Goal: Task Accomplishment & Management: Manage account settings

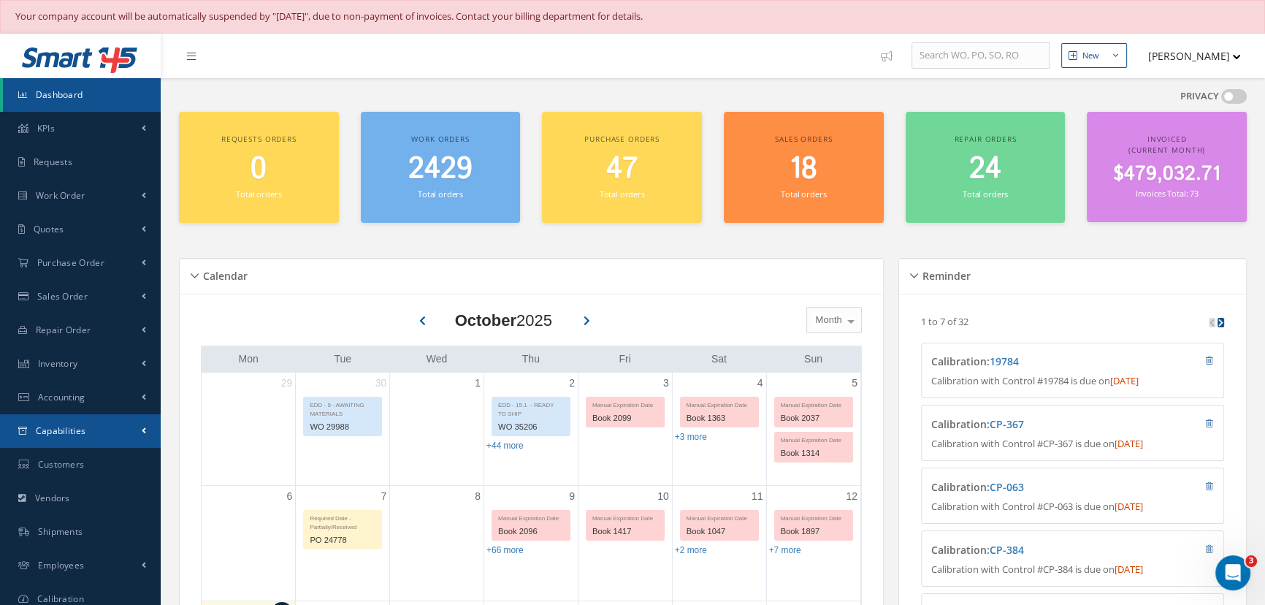
click at [82, 434] on span "Capabilities" at bounding box center [61, 430] width 50 height 12
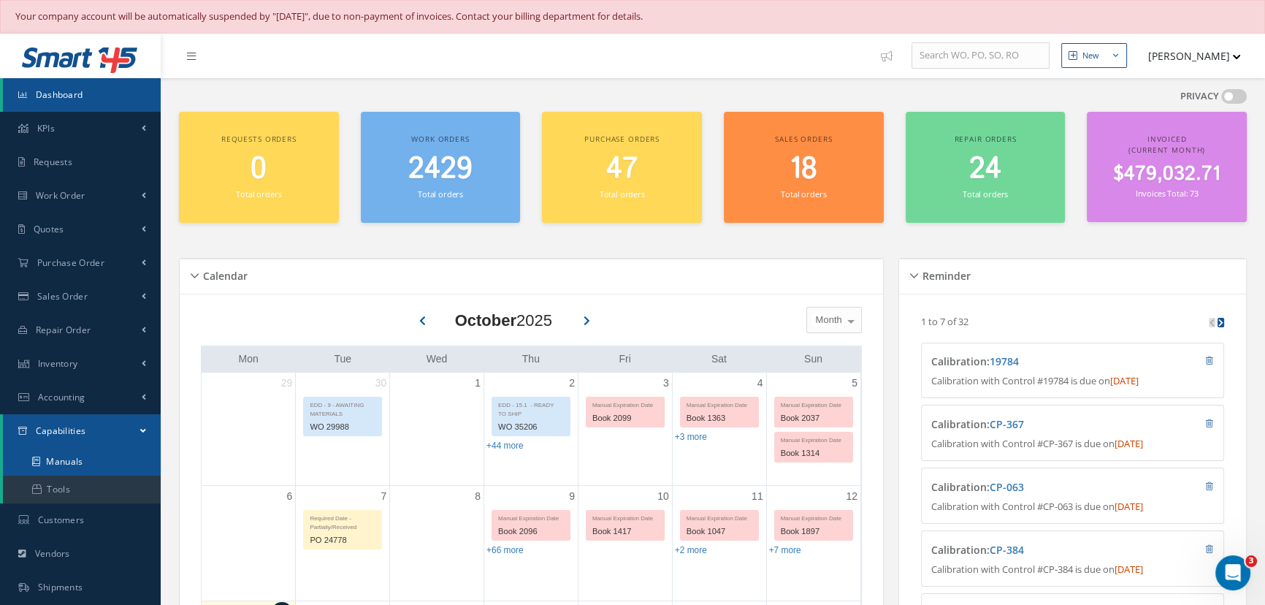
click at [69, 460] on link "Manuals" at bounding box center [82, 462] width 158 height 28
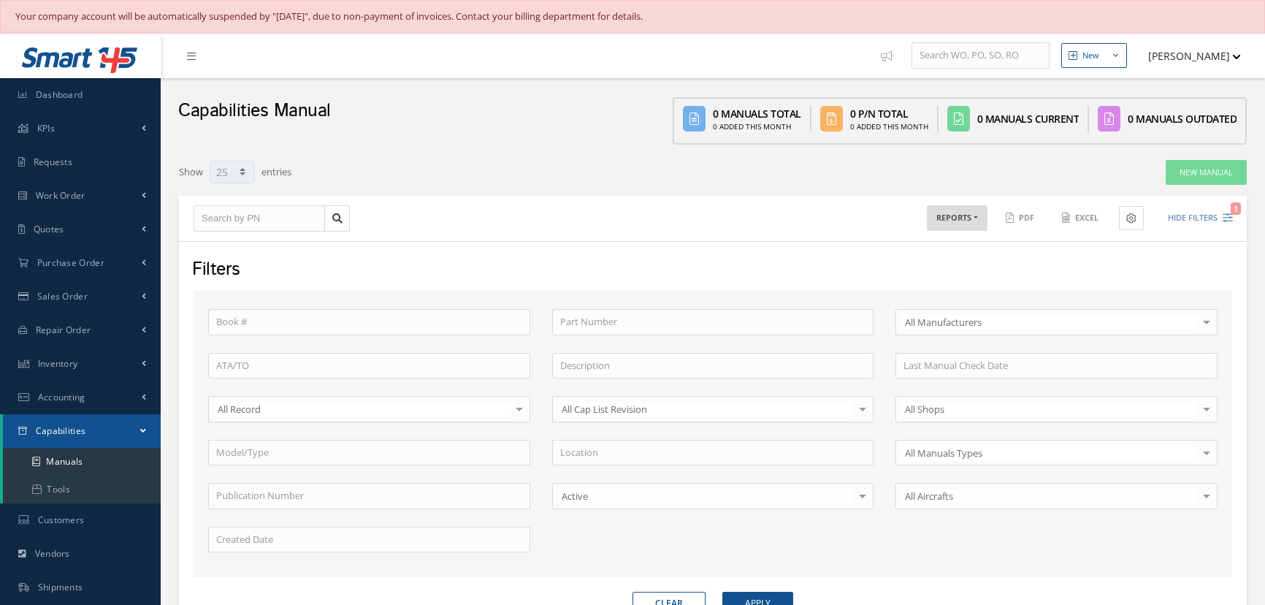
select select "25"
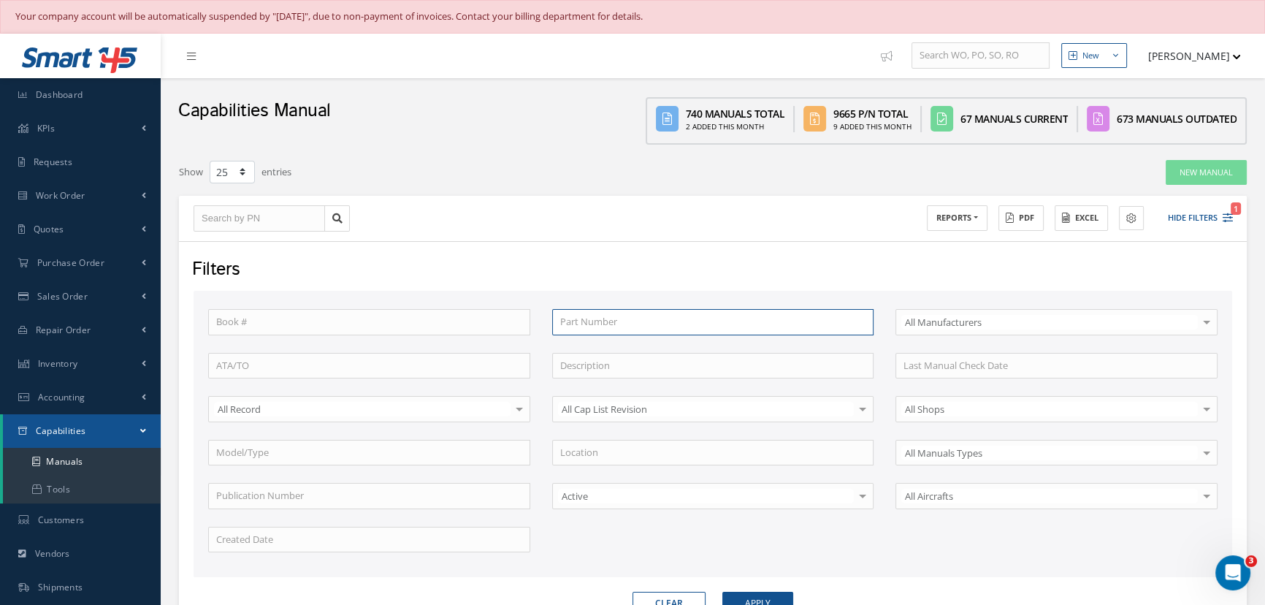
click at [564, 324] on input "text" at bounding box center [713, 322] width 322 height 26
type input "g"
type input "a"
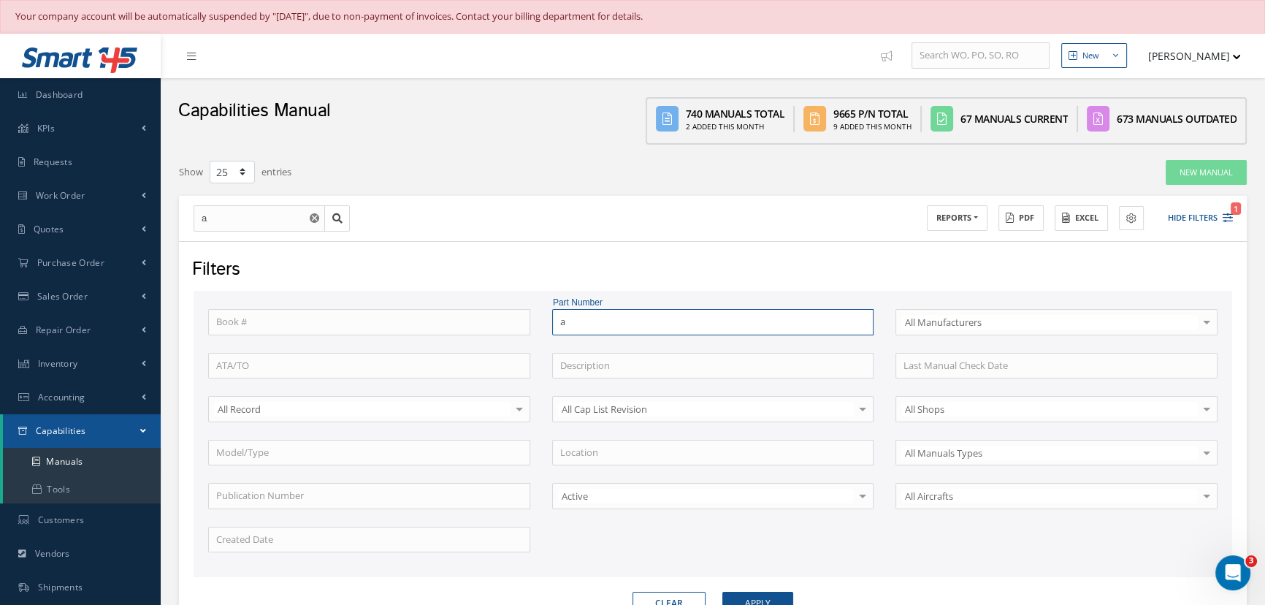
type input "ag"
type input "agh"
type input "agh1"
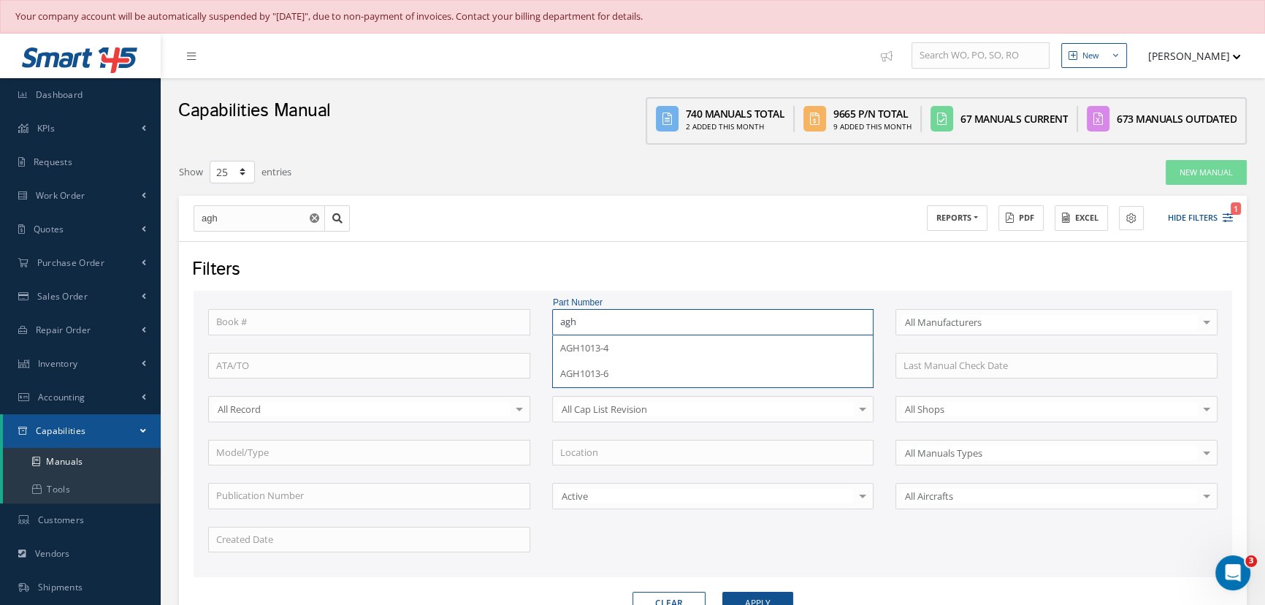
type input "agh1"
type input "agh10"
type input "agh101"
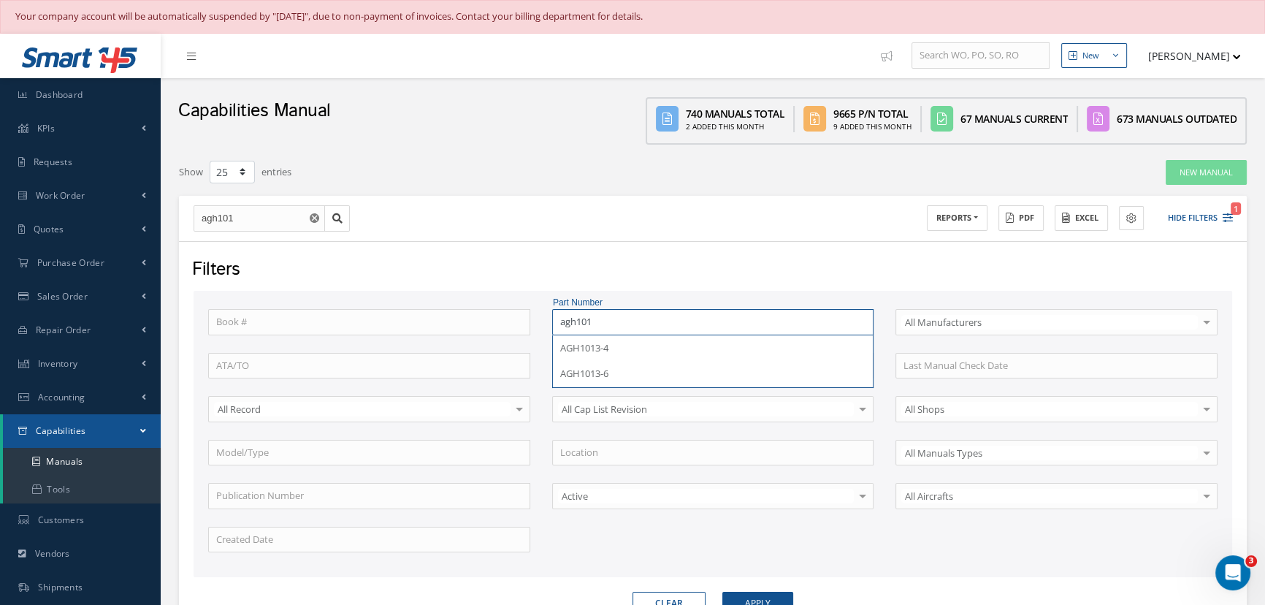
type input "agh1013"
type input "agh1013-"
type input "agh1013-6"
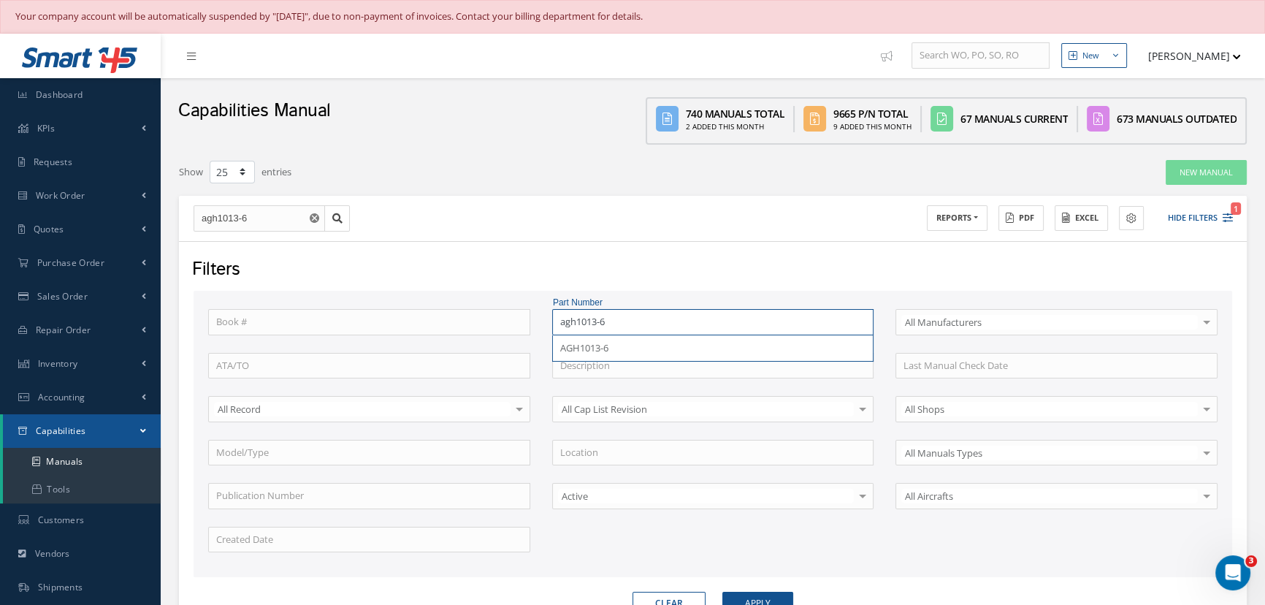
type input "agh1013-6"
click at [722, 591] on button "Apply" at bounding box center [757, 602] width 71 height 23
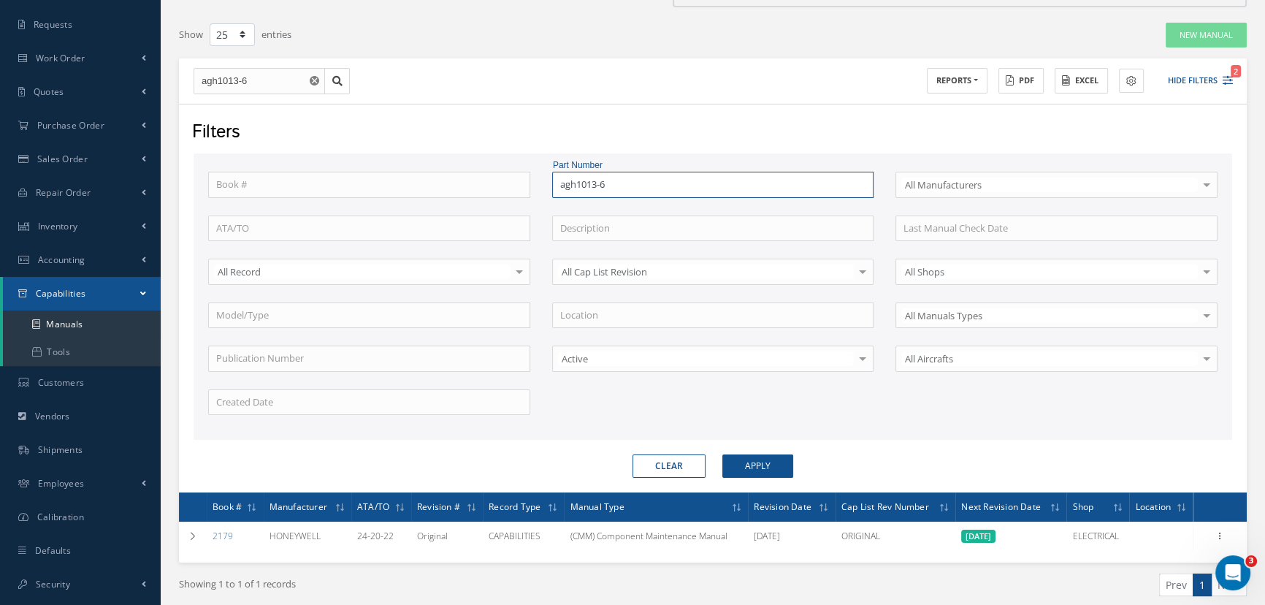
scroll to position [193, 0]
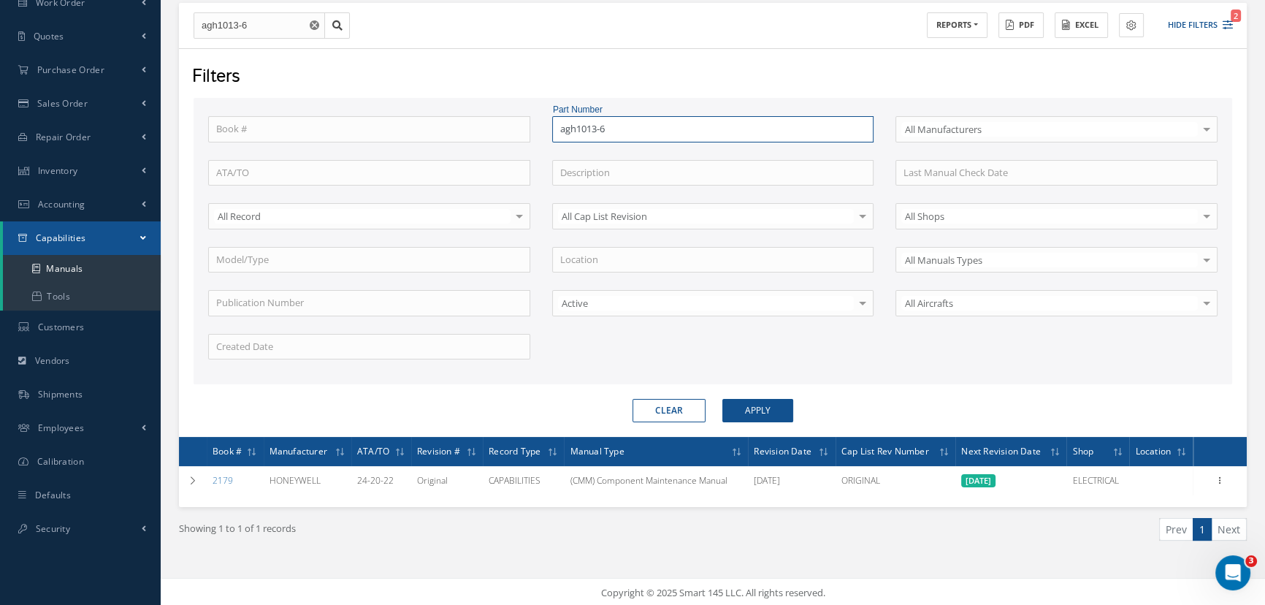
drag, startPoint x: 625, startPoint y: 125, endPoint x: 532, endPoint y: 123, distance: 93.5
click at [532, 123] on div "Book # Part Number agh1013-6 AGH1013-6 Select All Manufacturers All Manufacture…" at bounding box center [712, 246] width 1031 height 261
type input "9"
type input "97"
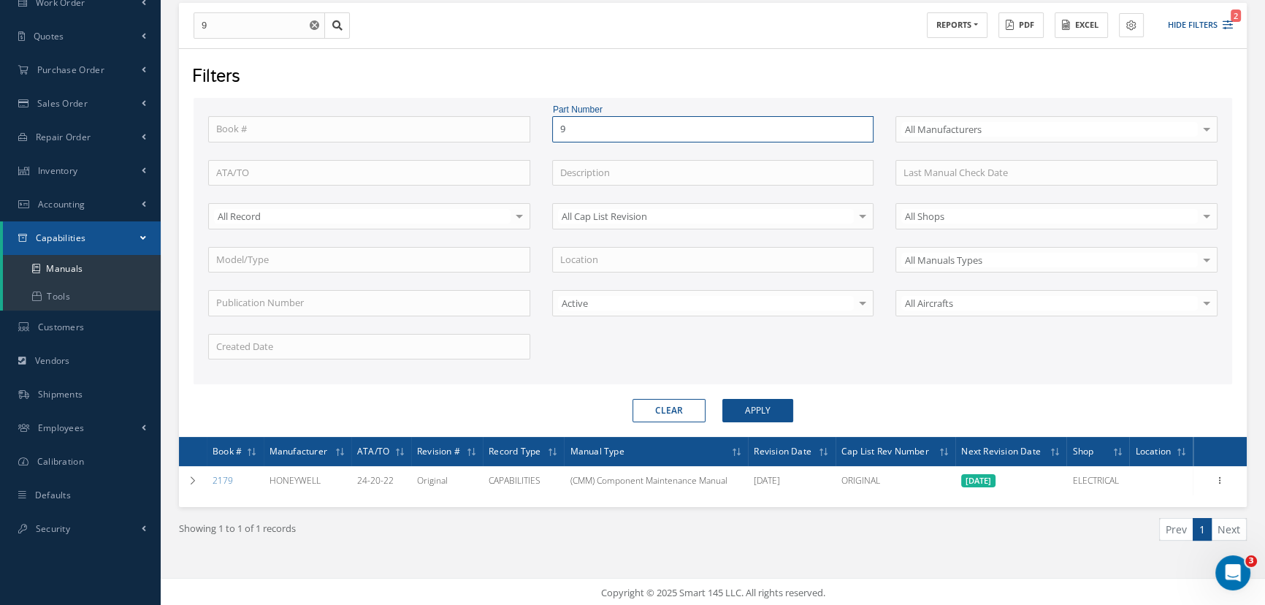
type input "97"
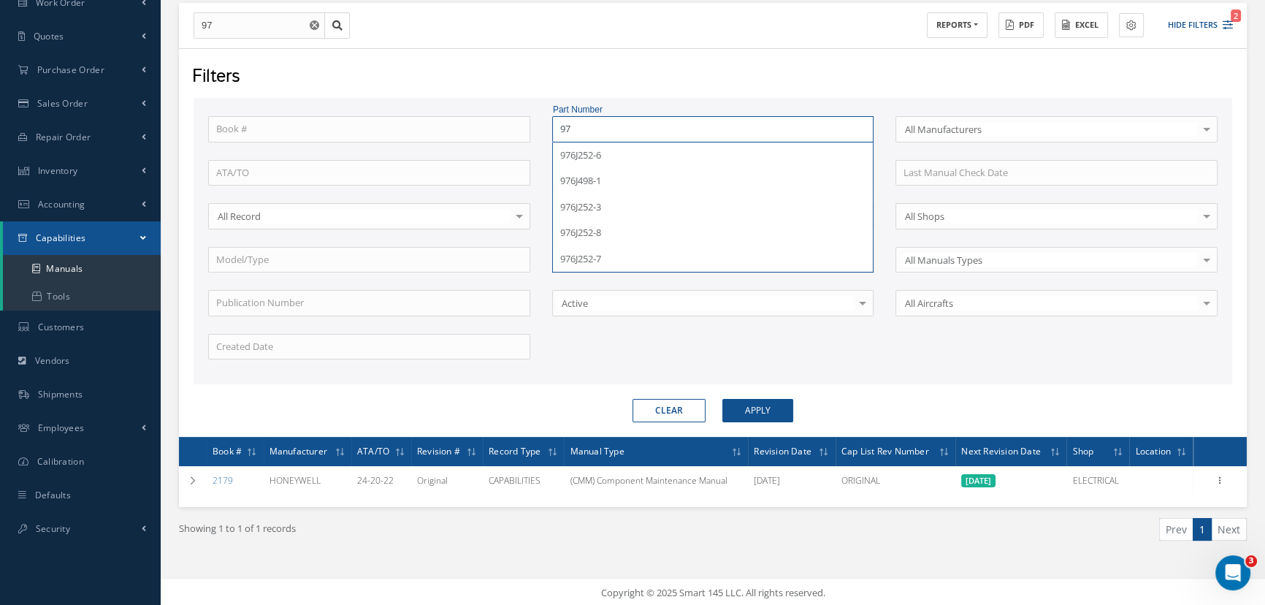
type input "973"
type input "9739"
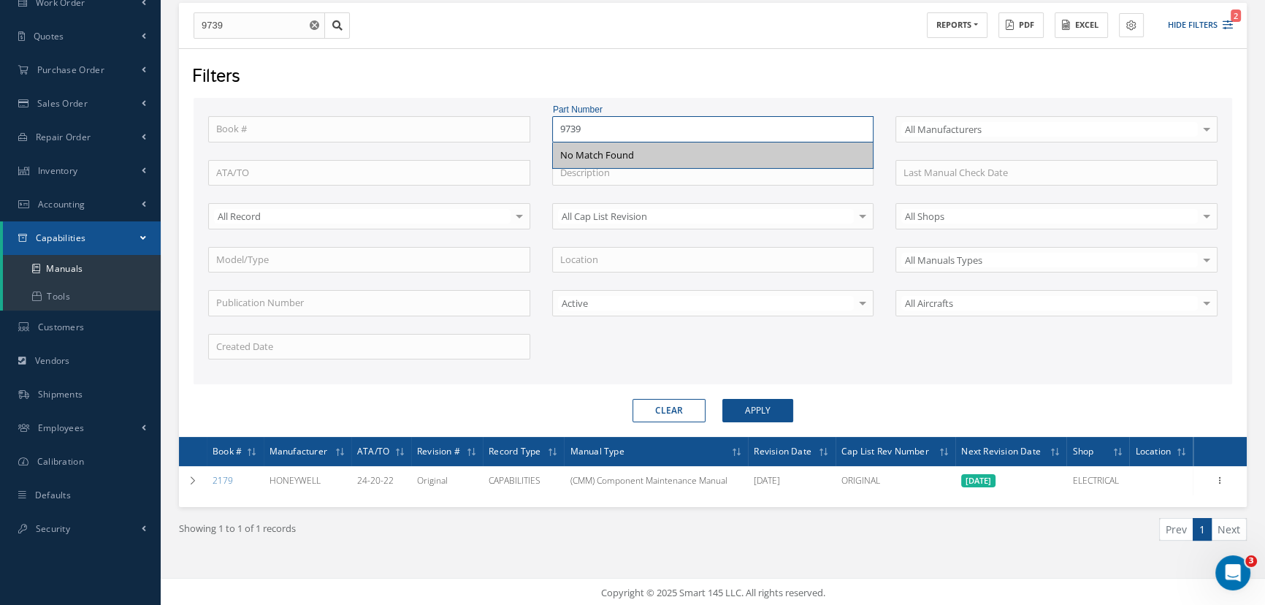
type input "97393"
type input "973930"
click at [722, 399] on button "Apply" at bounding box center [757, 410] width 71 height 23
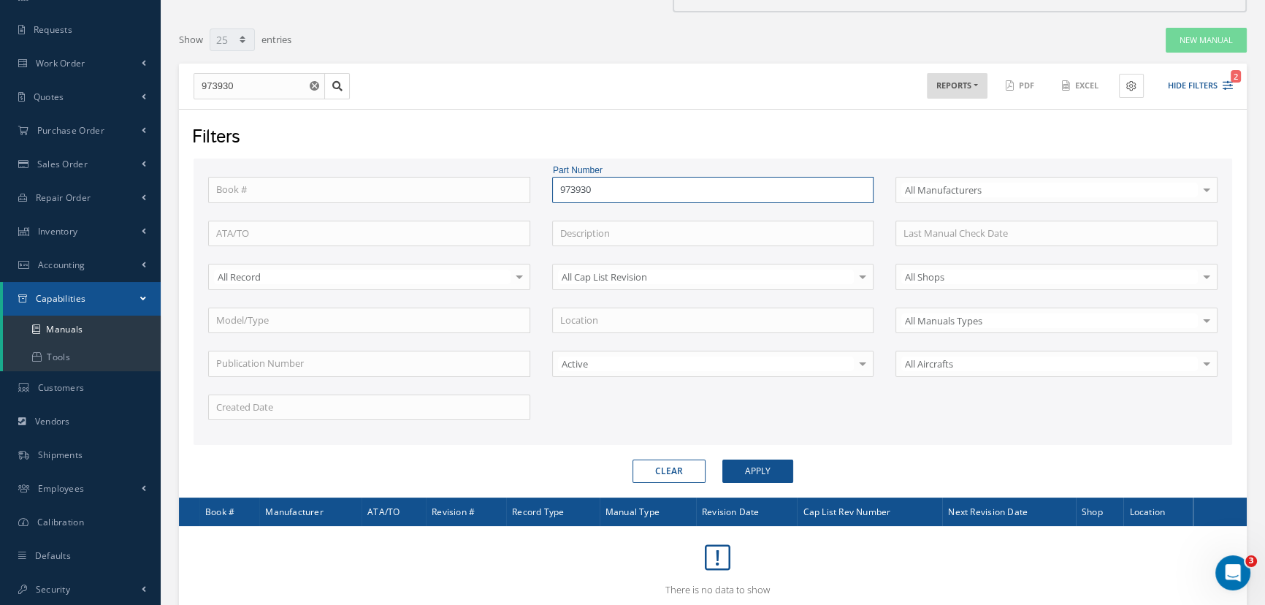
scroll to position [170, 0]
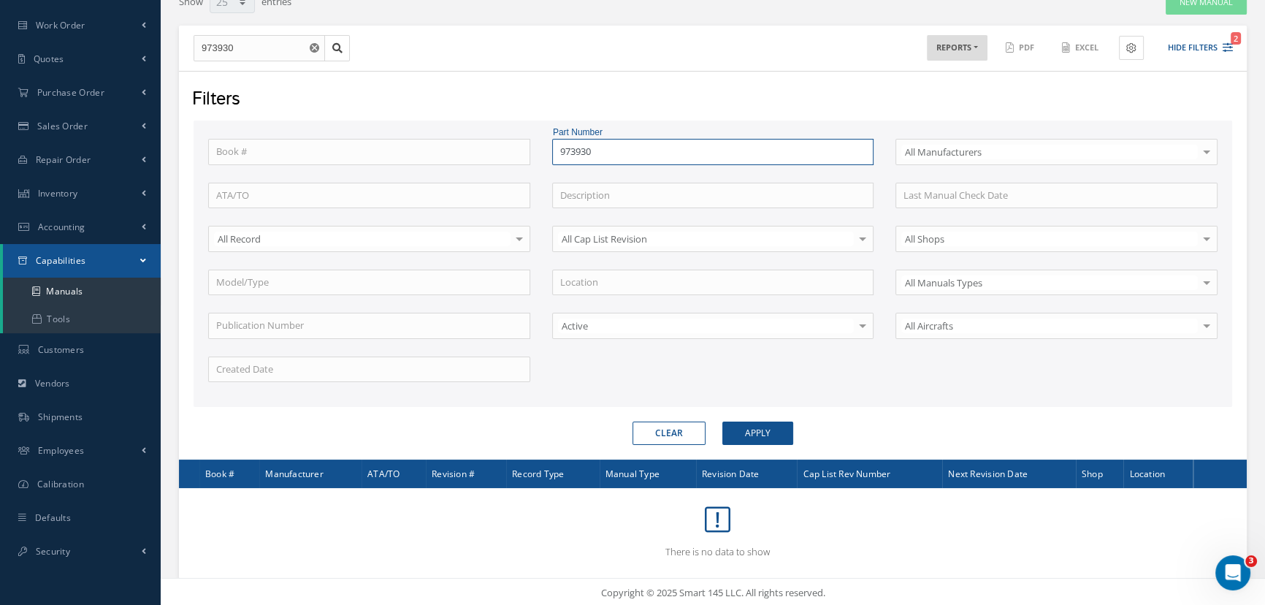
drag, startPoint x: 631, startPoint y: 152, endPoint x: 485, endPoint y: 150, distance: 146.1
click at [485, 150] on div "Book # Part Number 973930 No Match Found Select All Manufacturers All Manufactu…" at bounding box center [712, 269] width 1031 height 261
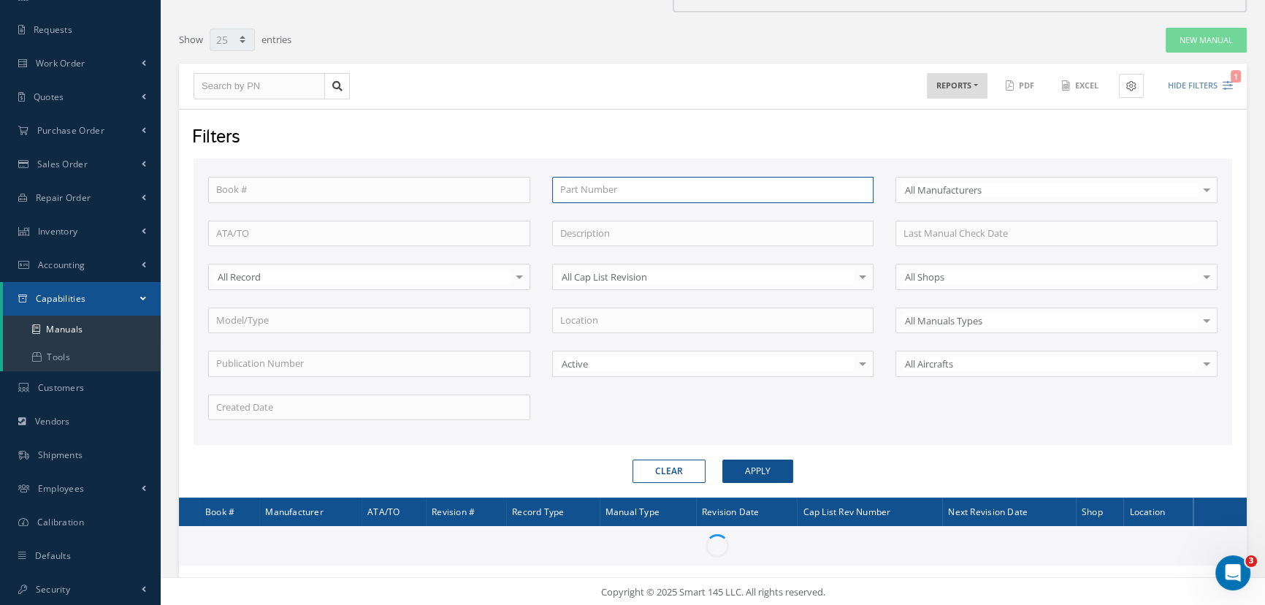
scroll to position [193, 0]
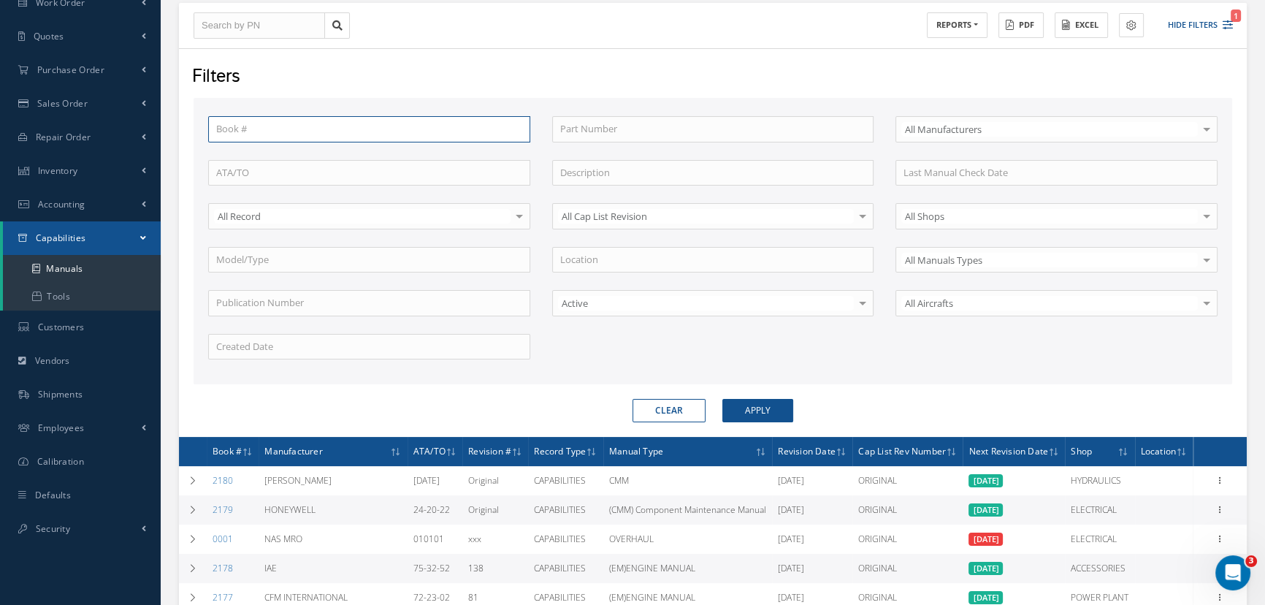
click at [229, 131] on input "text" at bounding box center [369, 129] width 322 height 26
type input "2180"
click at [722, 399] on button "Apply" at bounding box center [757, 410] width 71 height 23
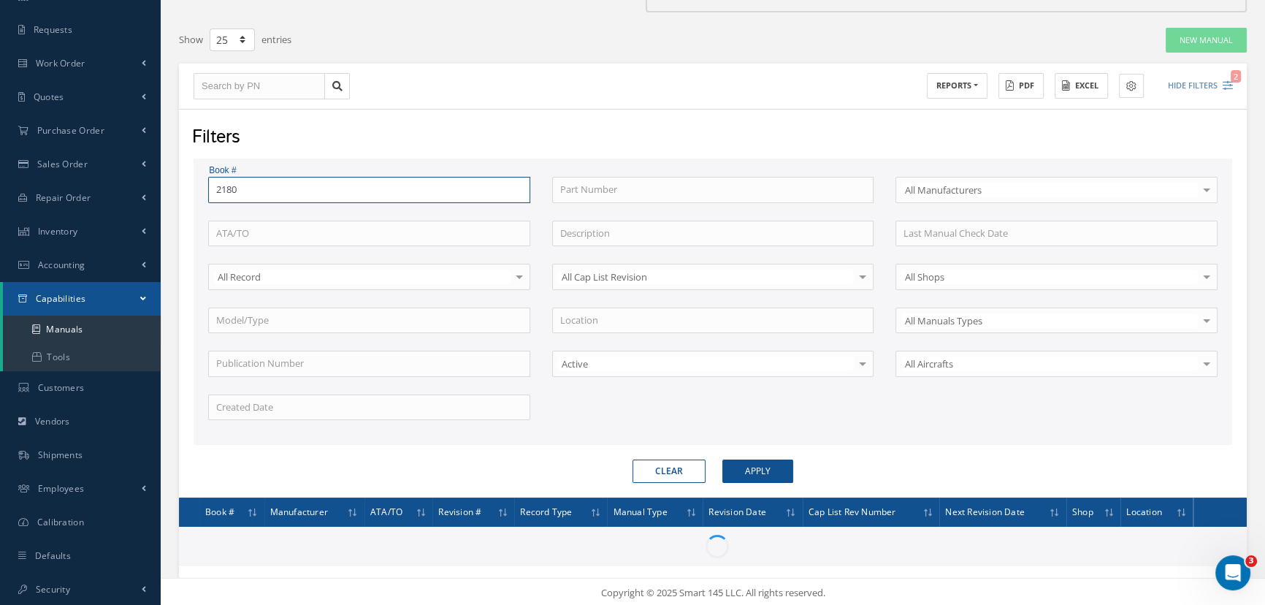
scroll to position [193, 0]
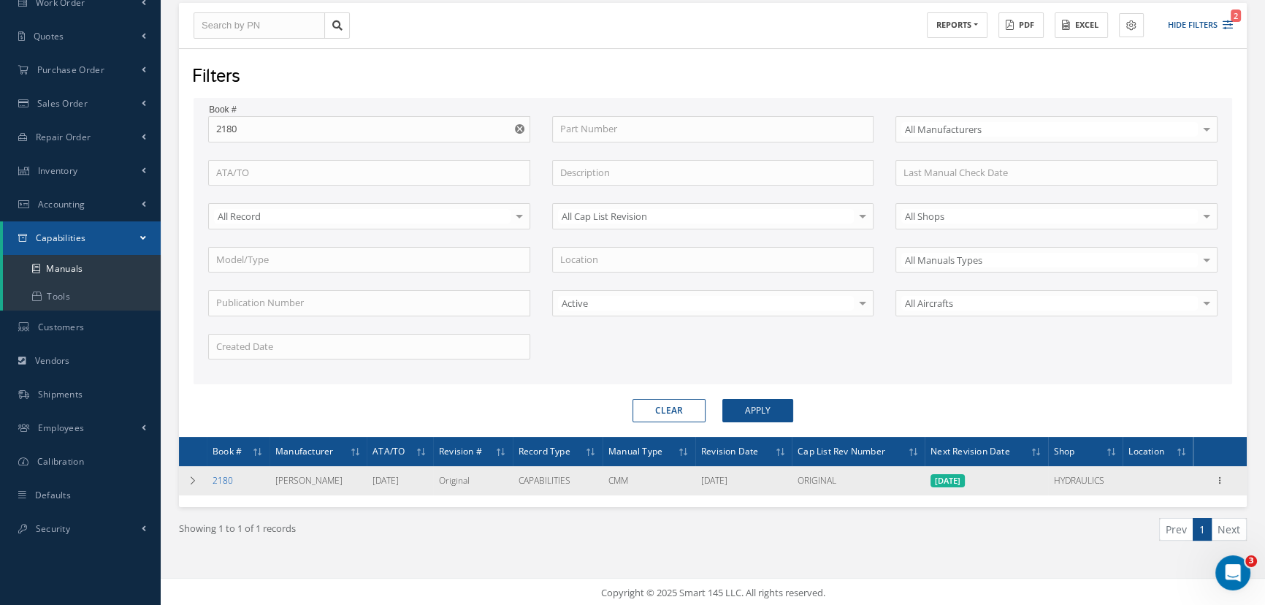
click at [232, 480] on link "2180" at bounding box center [222, 480] width 20 height 12
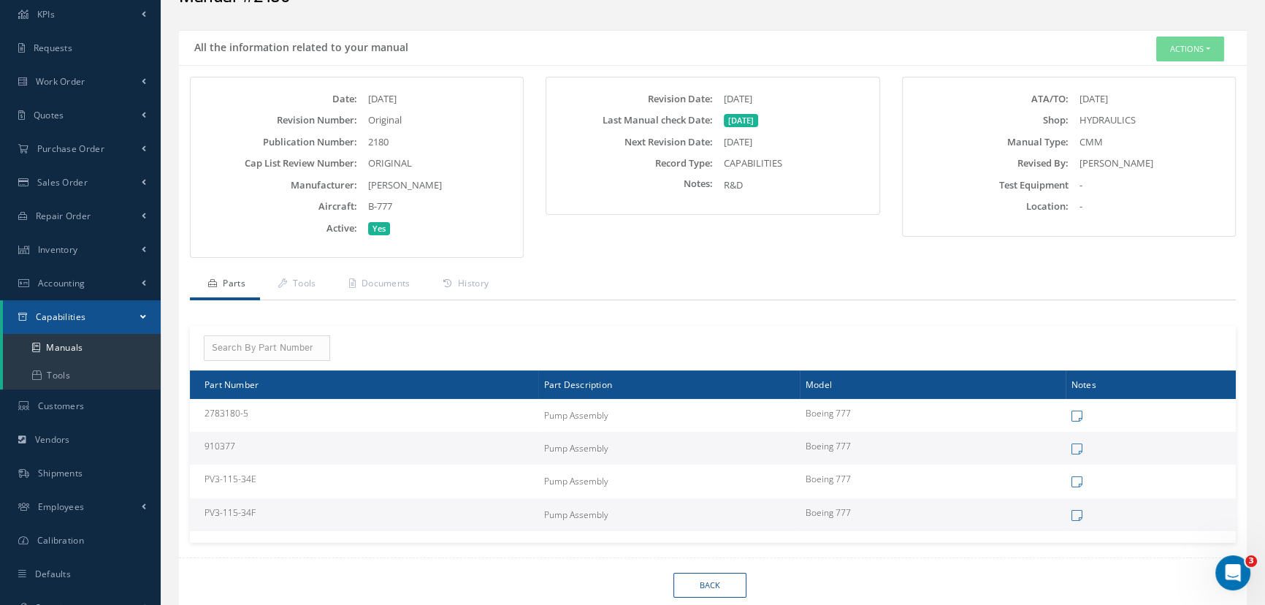
scroll to position [132, 0]
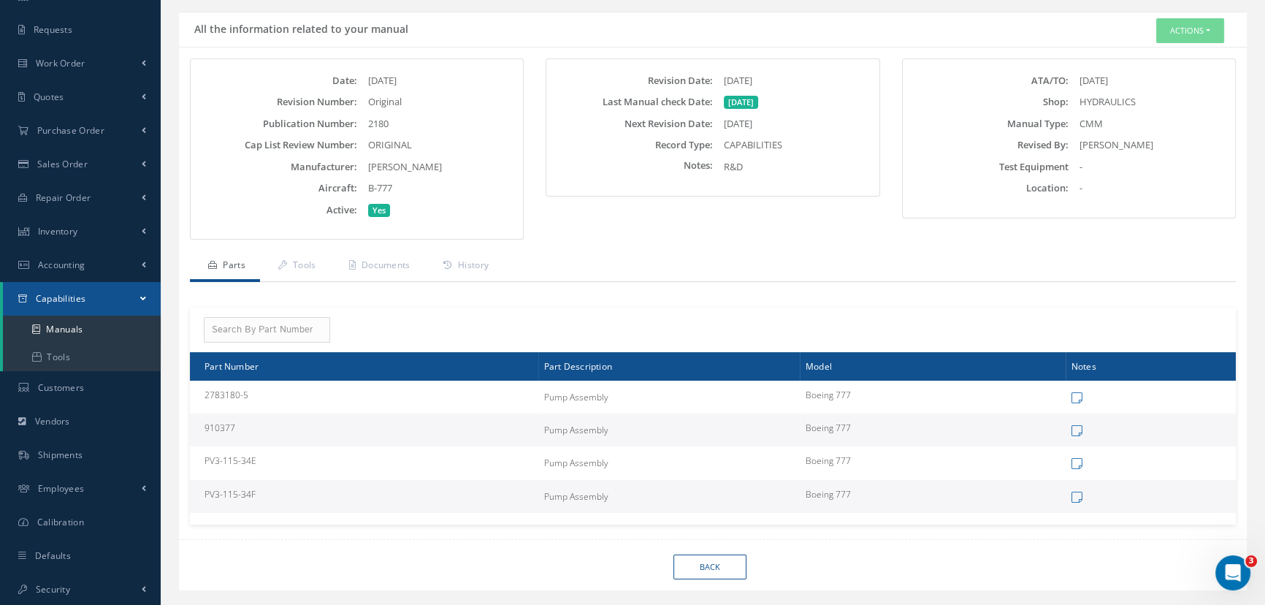
click at [229, 264] on link "Parts" at bounding box center [225, 266] width 70 height 31
click at [1168, 23] on button "Actions" at bounding box center [1190, 31] width 68 height 26
click at [1144, 58] on link "Edit" at bounding box center [1166, 58] width 117 height 20
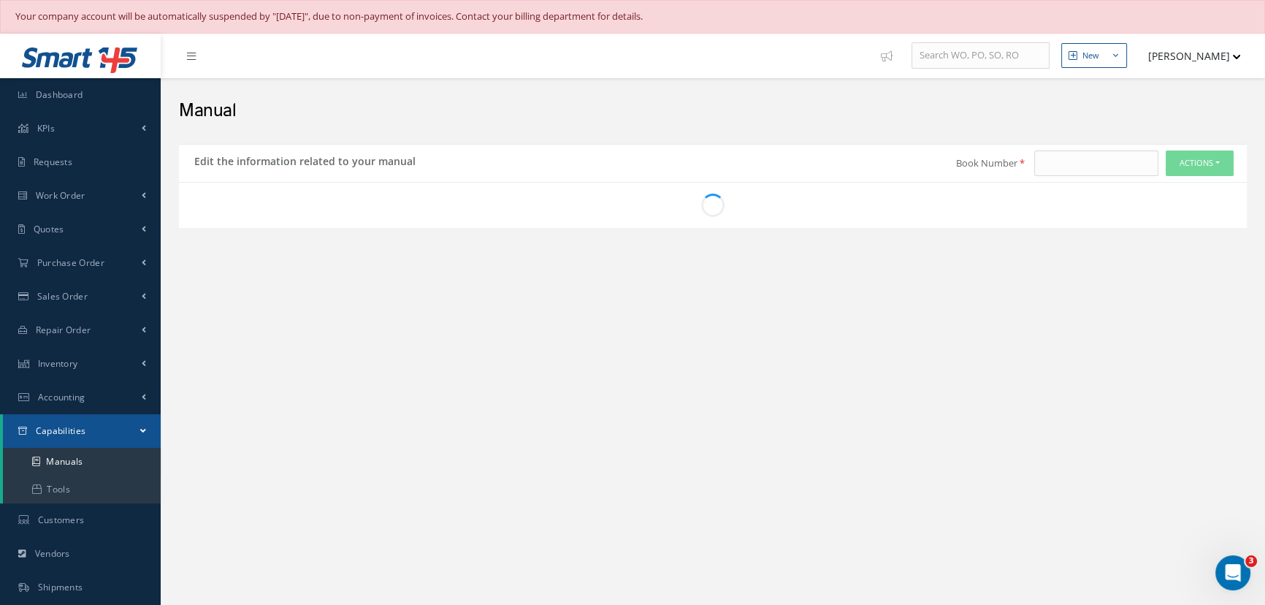
type input "2180"
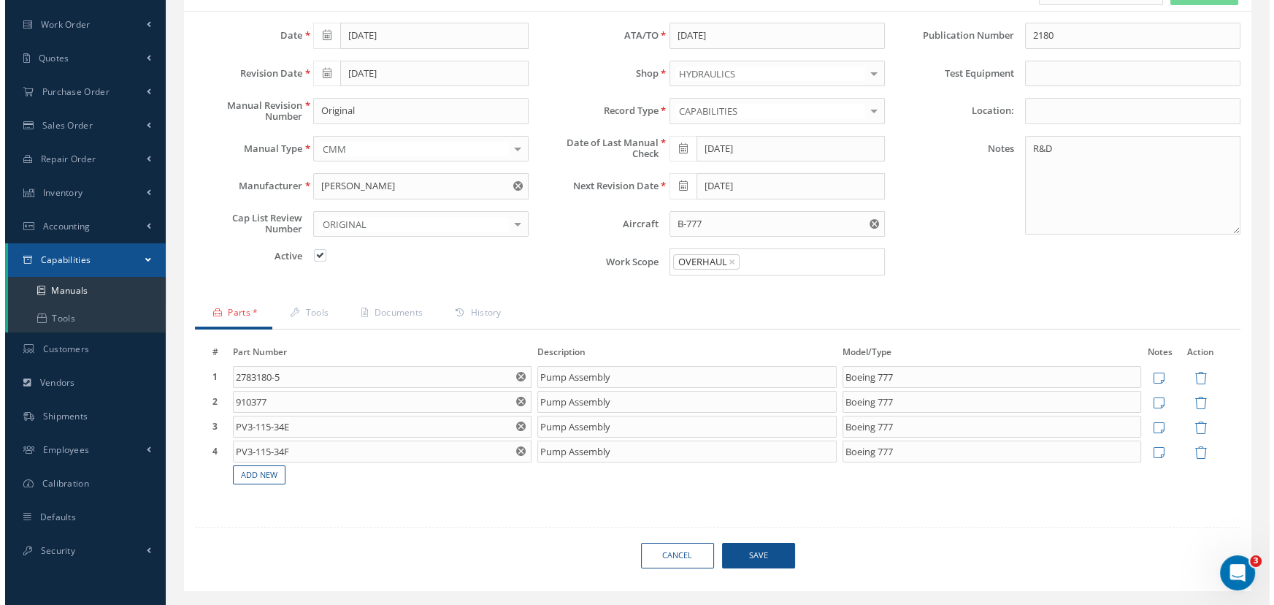
scroll to position [202, 0]
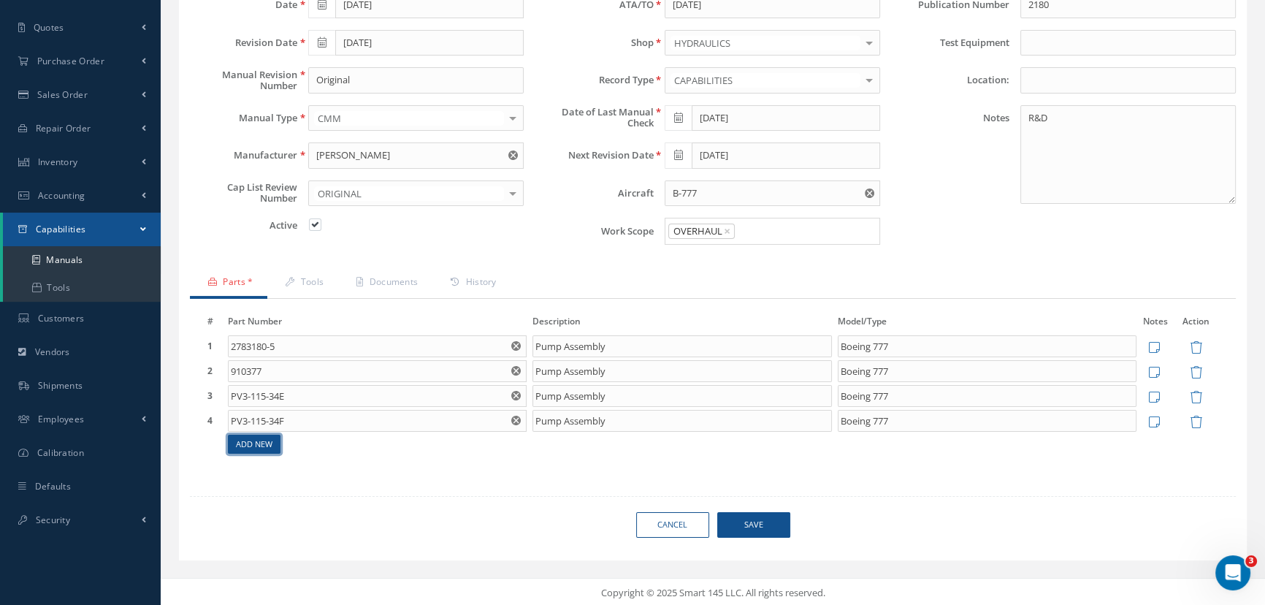
click at [262, 442] on link "Add New" at bounding box center [254, 444] width 53 height 20
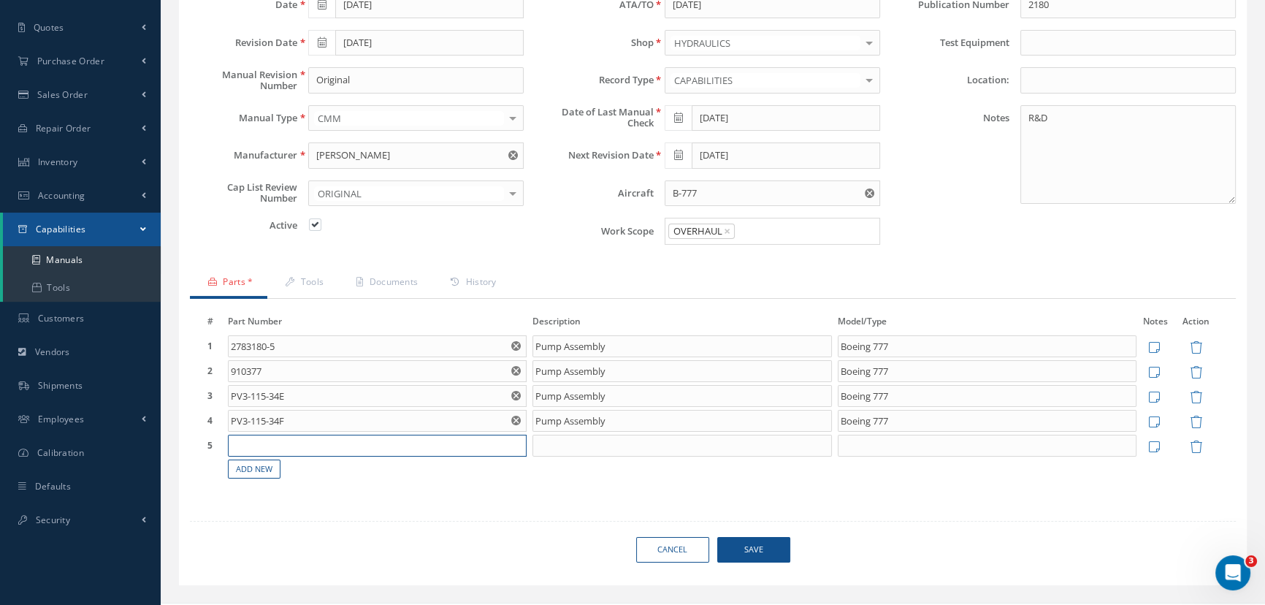
click at [374, 445] on input "text" at bounding box center [377, 445] width 299 height 22
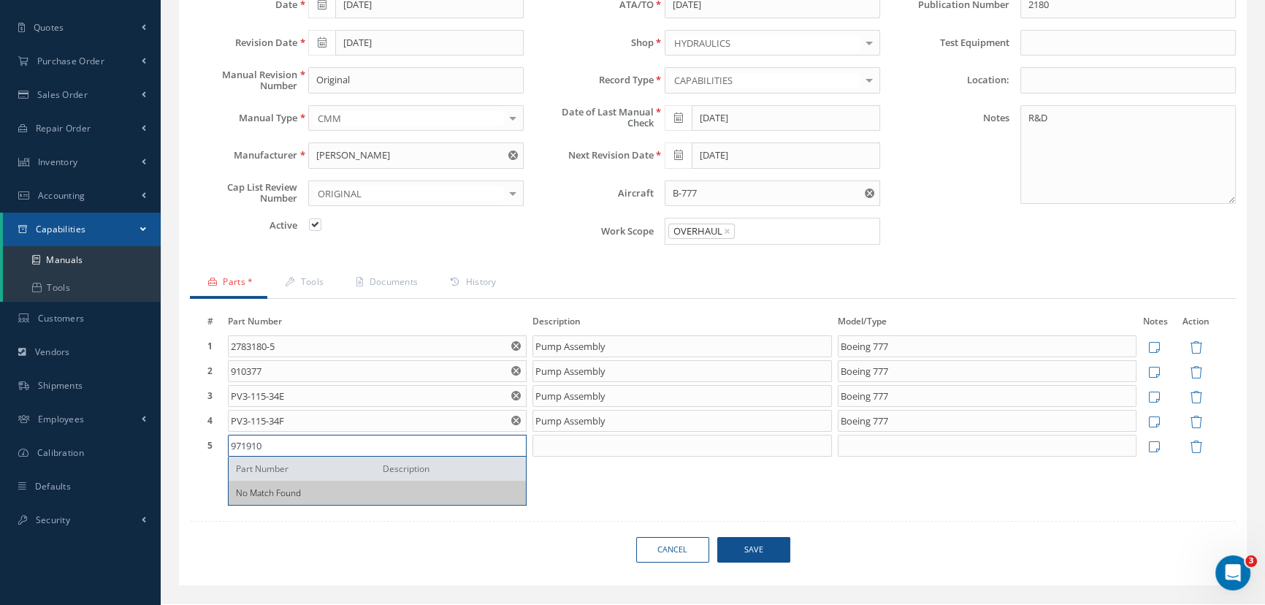
type input "971910"
click at [425, 541] on div "Cancel Save" at bounding box center [713, 550] width 1068 height 26
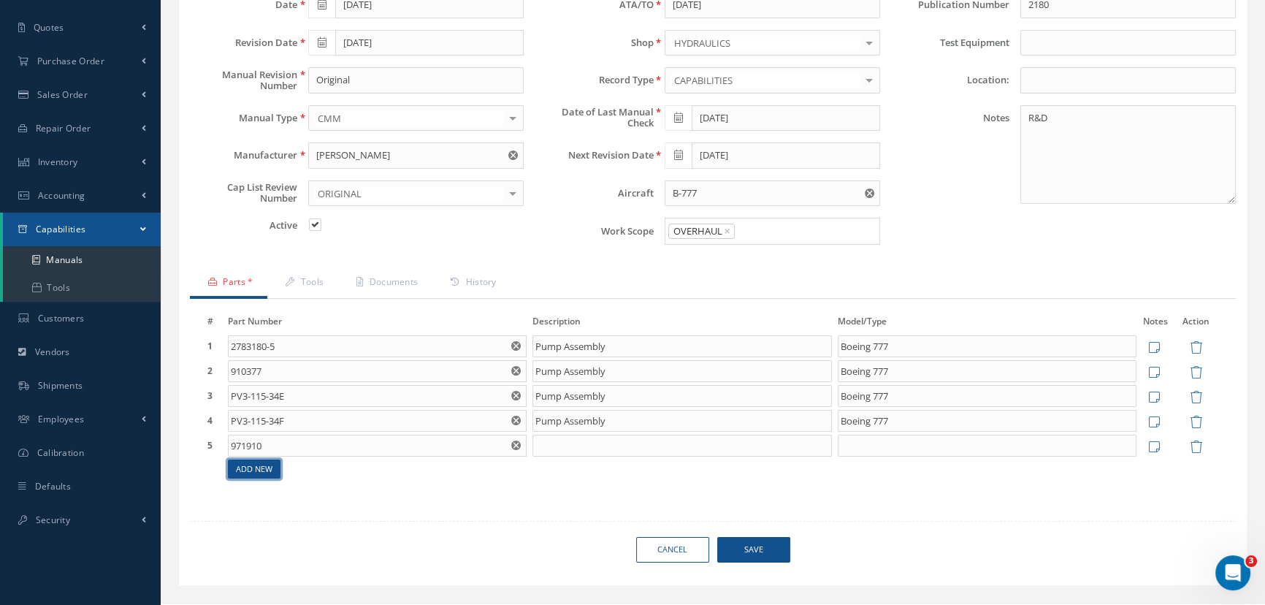
click at [256, 464] on link "Add New" at bounding box center [254, 469] width 53 height 20
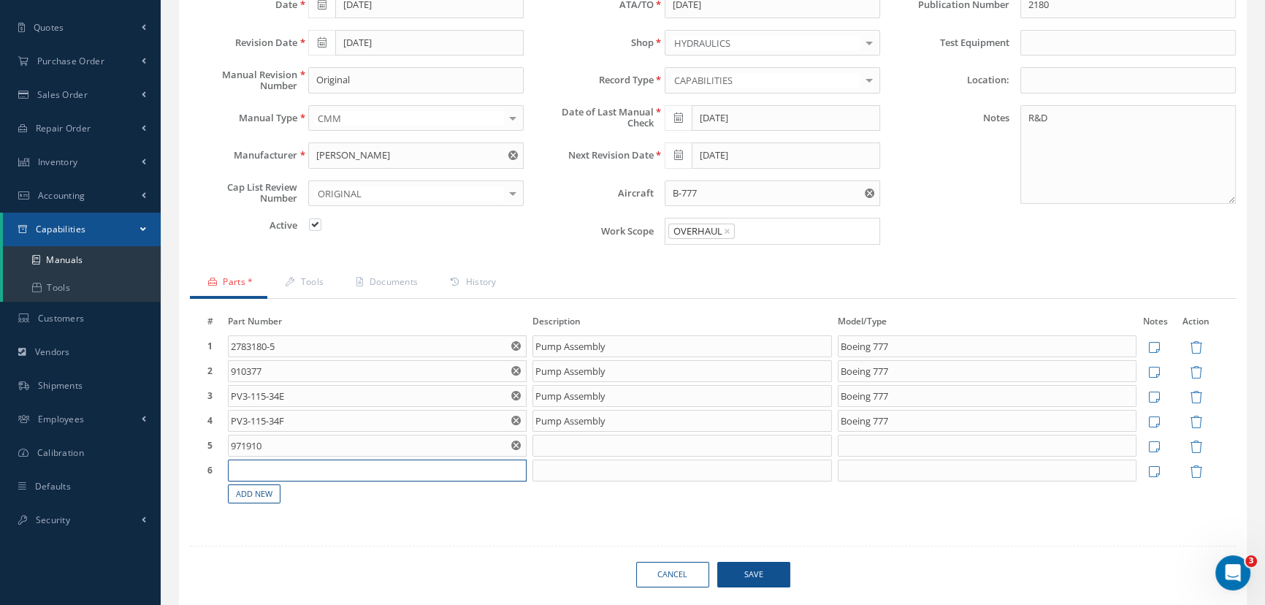
click at [252, 463] on input "text" at bounding box center [377, 470] width 299 height 22
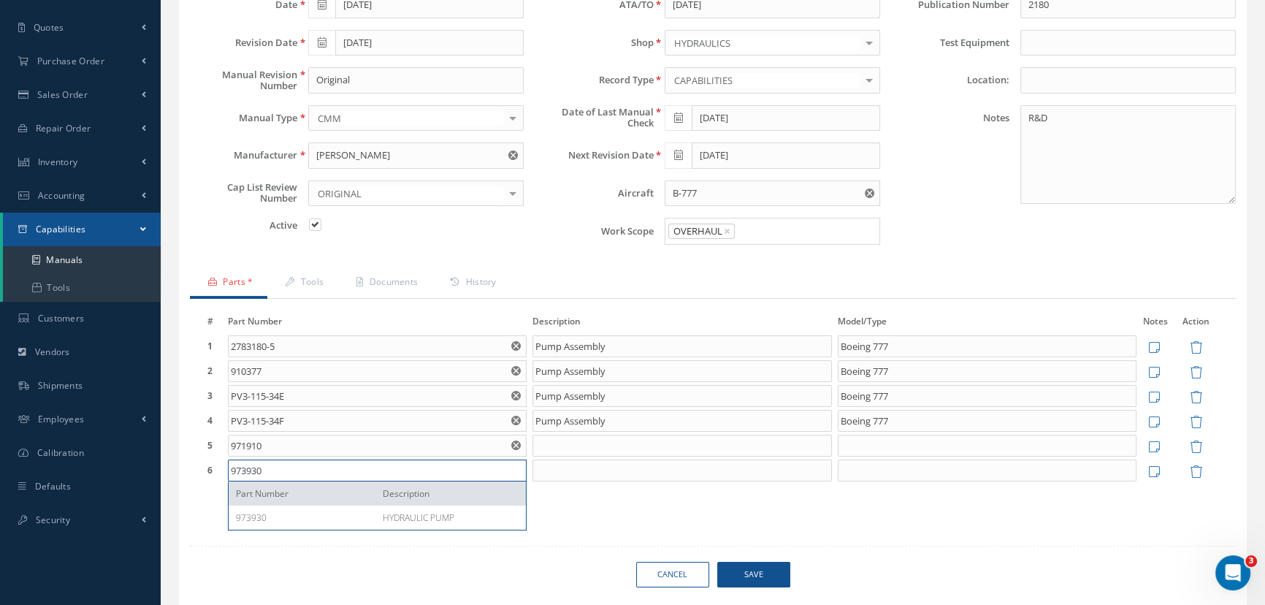
type input "973930"
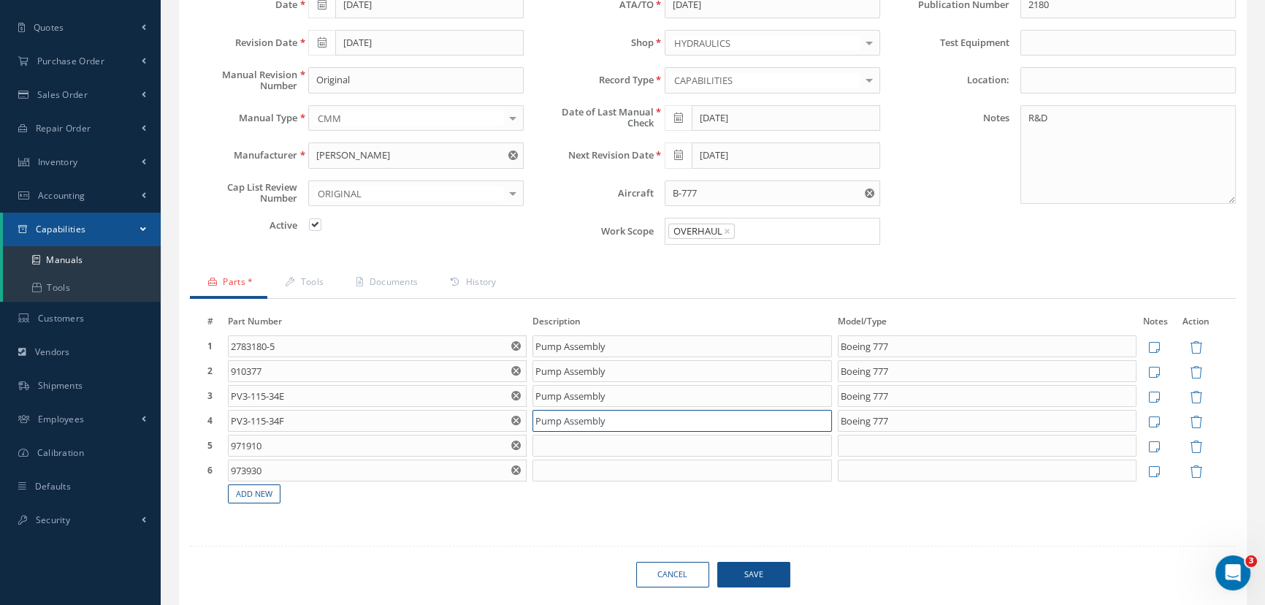
drag, startPoint x: 615, startPoint y: 418, endPoint x: 515, endPoint y: 418, distance: 100.0
click at [515, 418] on tr "4 PV3-115-34F Part Number Description Pump Assembly Boeing 777 Notes Save Cancel" at bounding box center [712, 420] width 1016 height 25
click at [555, 446] on input at bounding box center [681, 445] width 299 height 22
paste input "Pump Assembly"
type input "Pump Assembly"
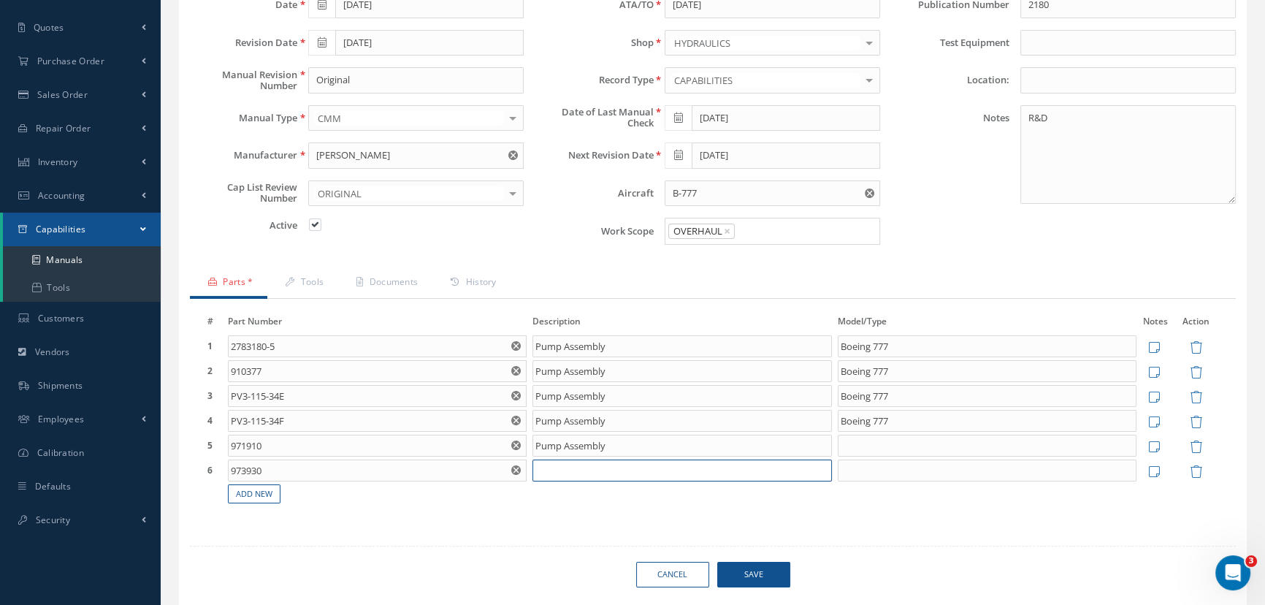
click at [544, 472] on input at bounding box center [681, 470] width 299 height 22
paste input "Pump Assembly"
type input "Pump Assembly"
click at [889, 439] on input at bounding box center [987, 445] width 299 height 22
type input "Boeing 777"
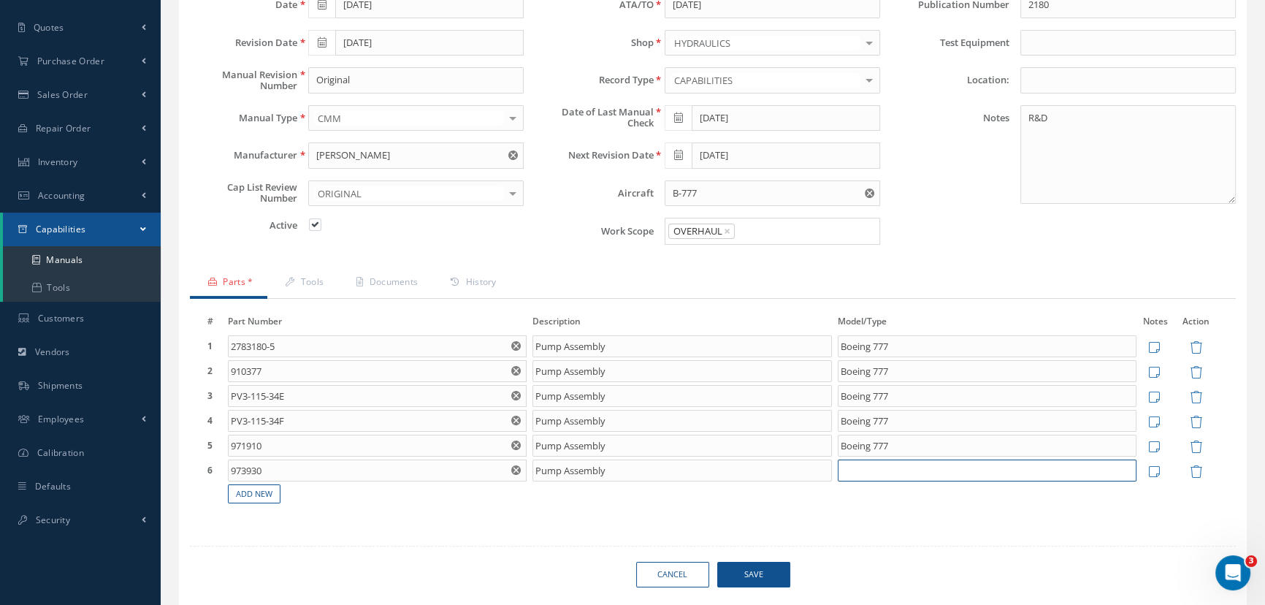
click at [870, 459] on input at bounding box center [987, 470] width 299 height 22
type input "Boeing 777"
click at [764, 572] on span "Save" at bounding box center [753, 575] width 73 height 26
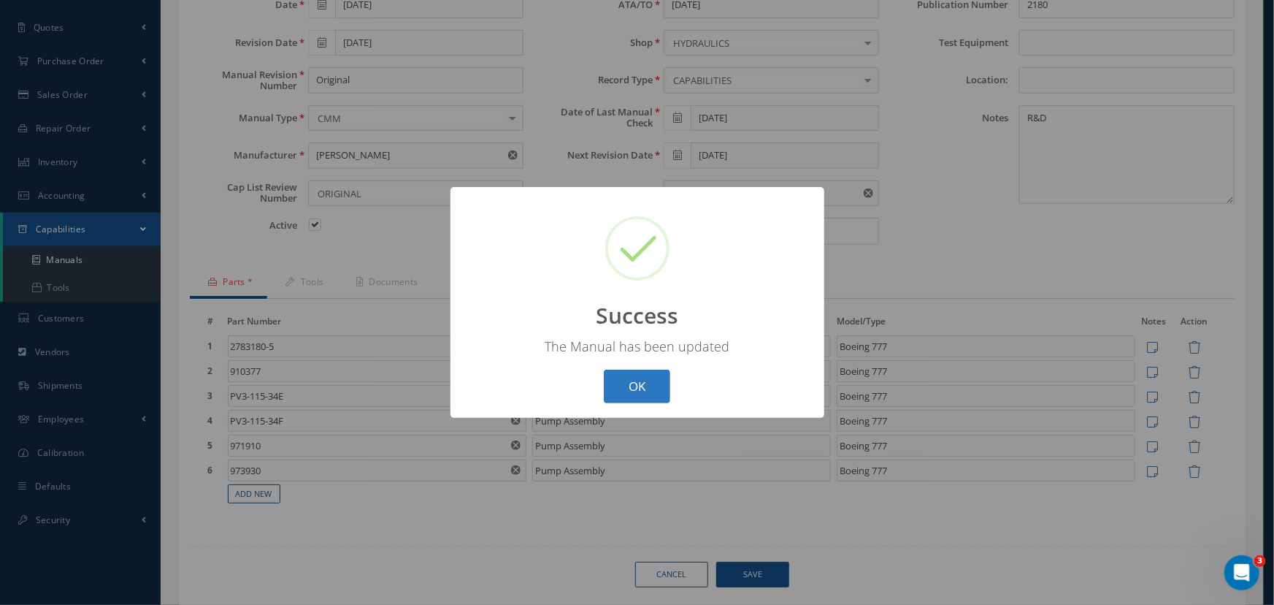
click at [647, 394] on button "OK" at bounding box center [637, 386] width 66 height 34
select select "25"
